Goal: Communication & Community: Ask a question

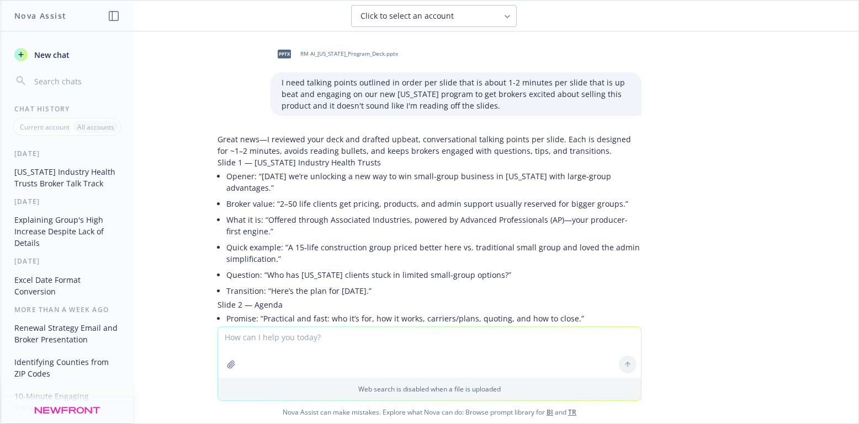
scroll to position [2416, 0]
